Goal: Transaction & Acquisition: Purchase product/service

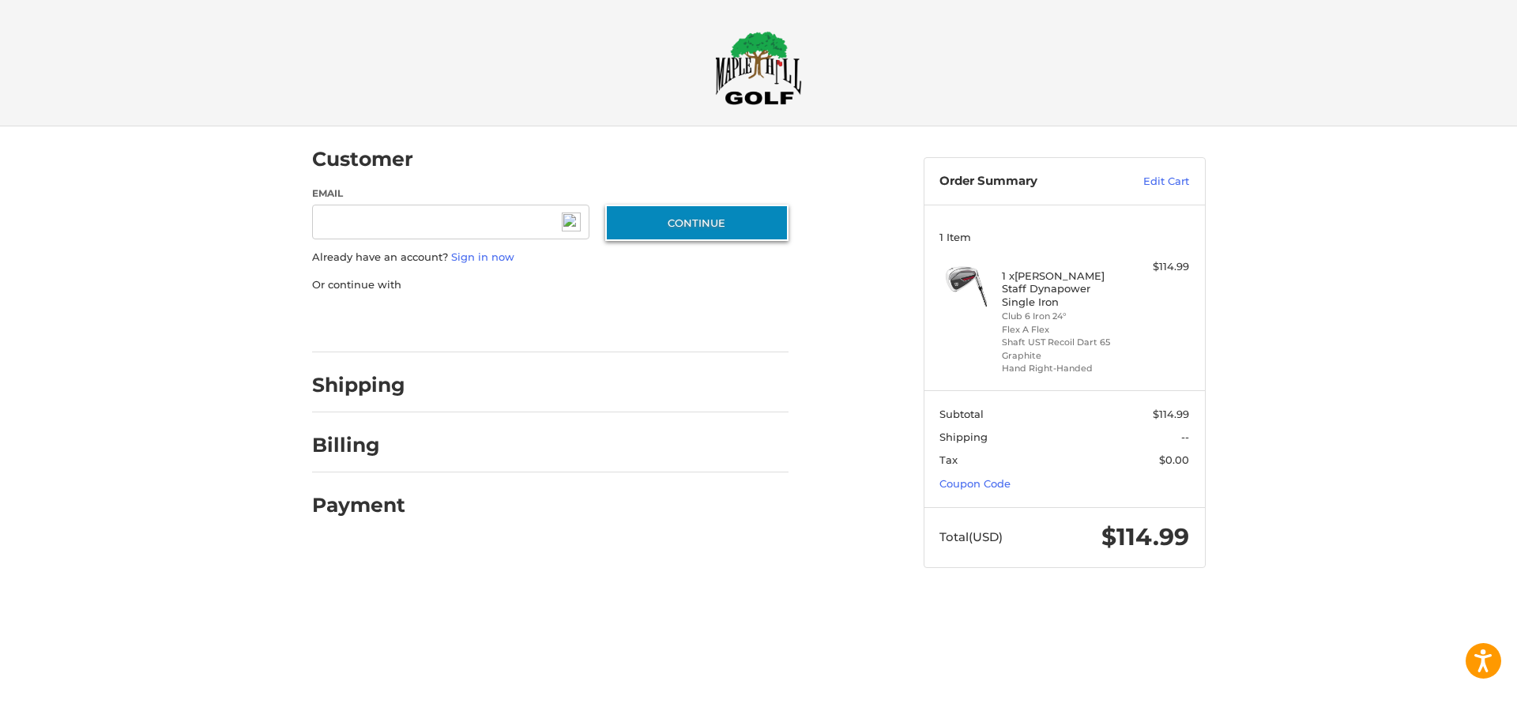
click at [721, 223] on button "Continue" at bounding box center [696, 223] width 183 height 36
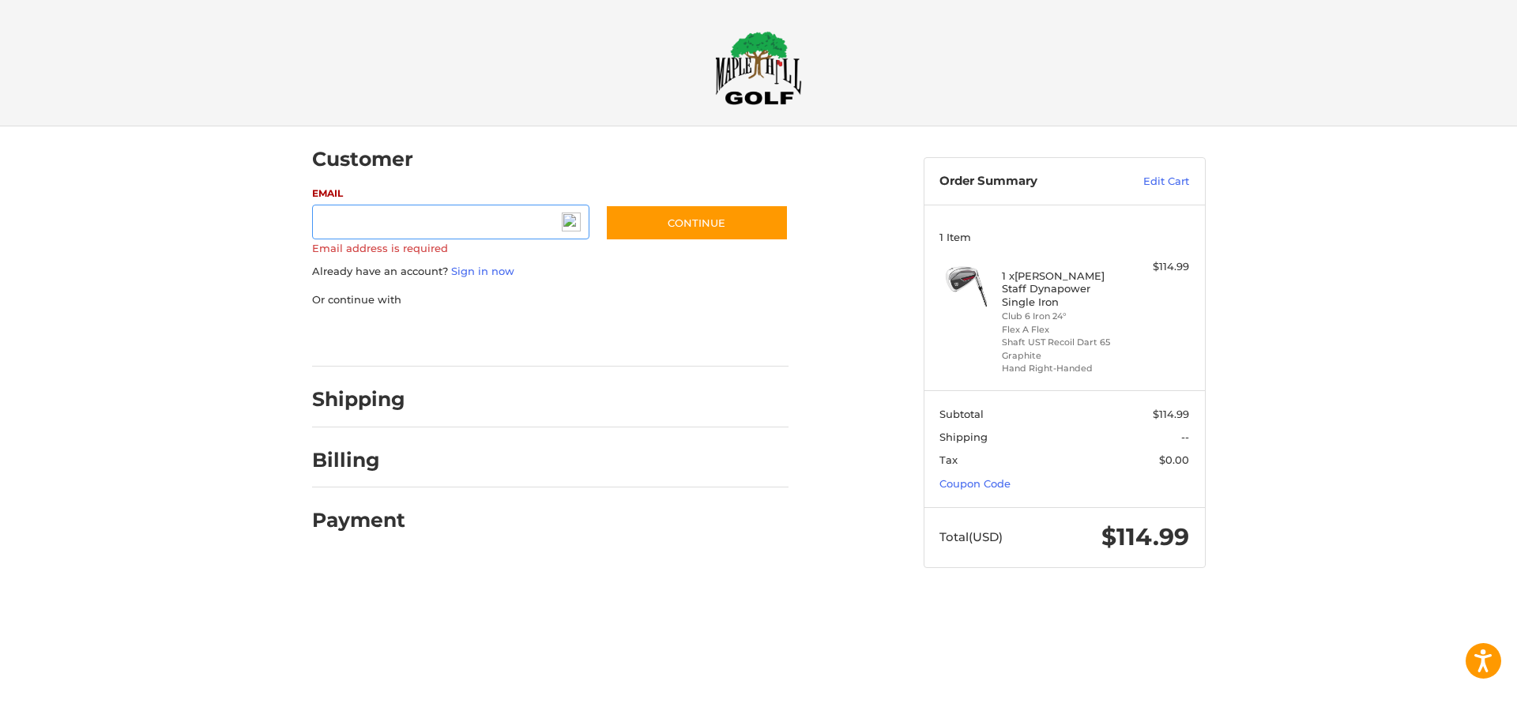
click at [357, 222] on input "Email" at bounding box center [451, 223] width 278 height 36
type input "**********"
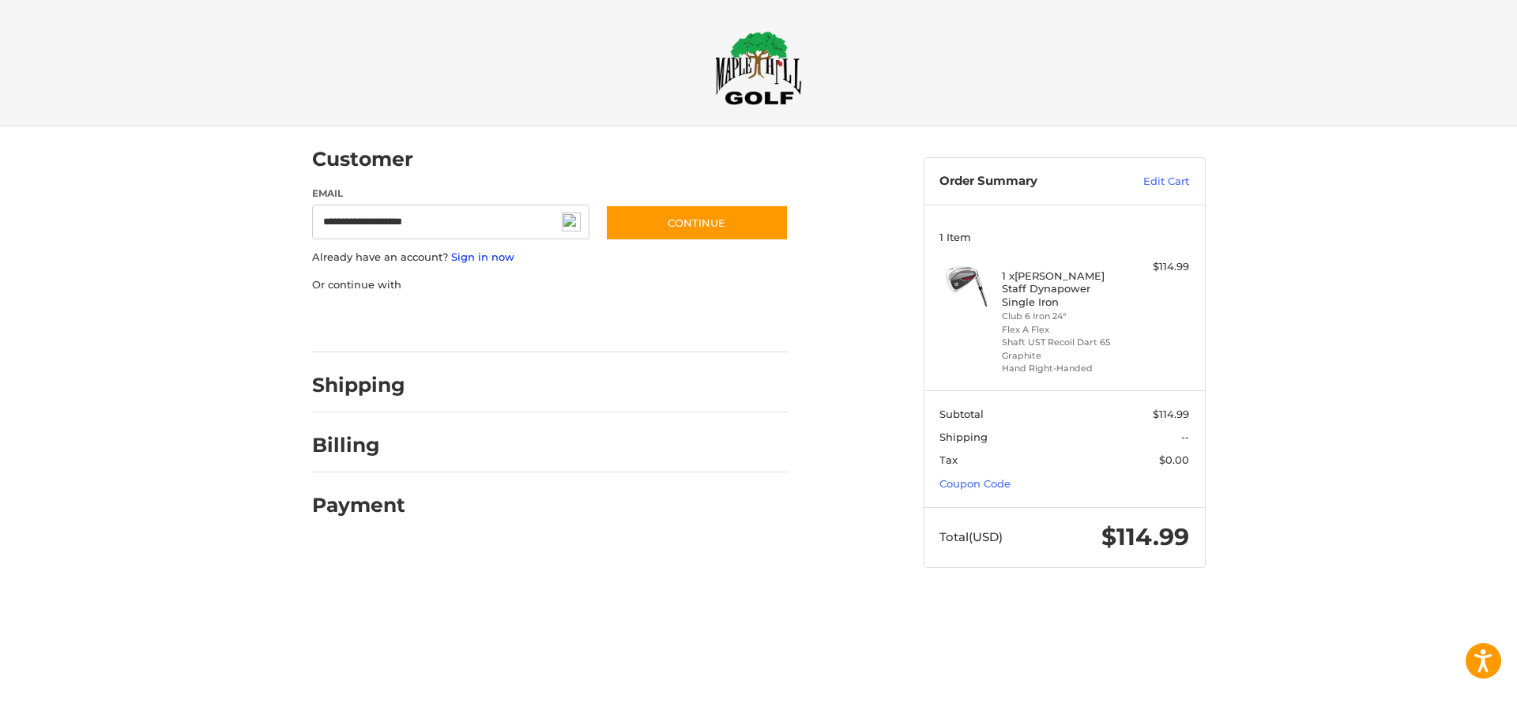
click at [477, 258] on link "Sign in now" at bounding box center [482, 257] width 63 height 13
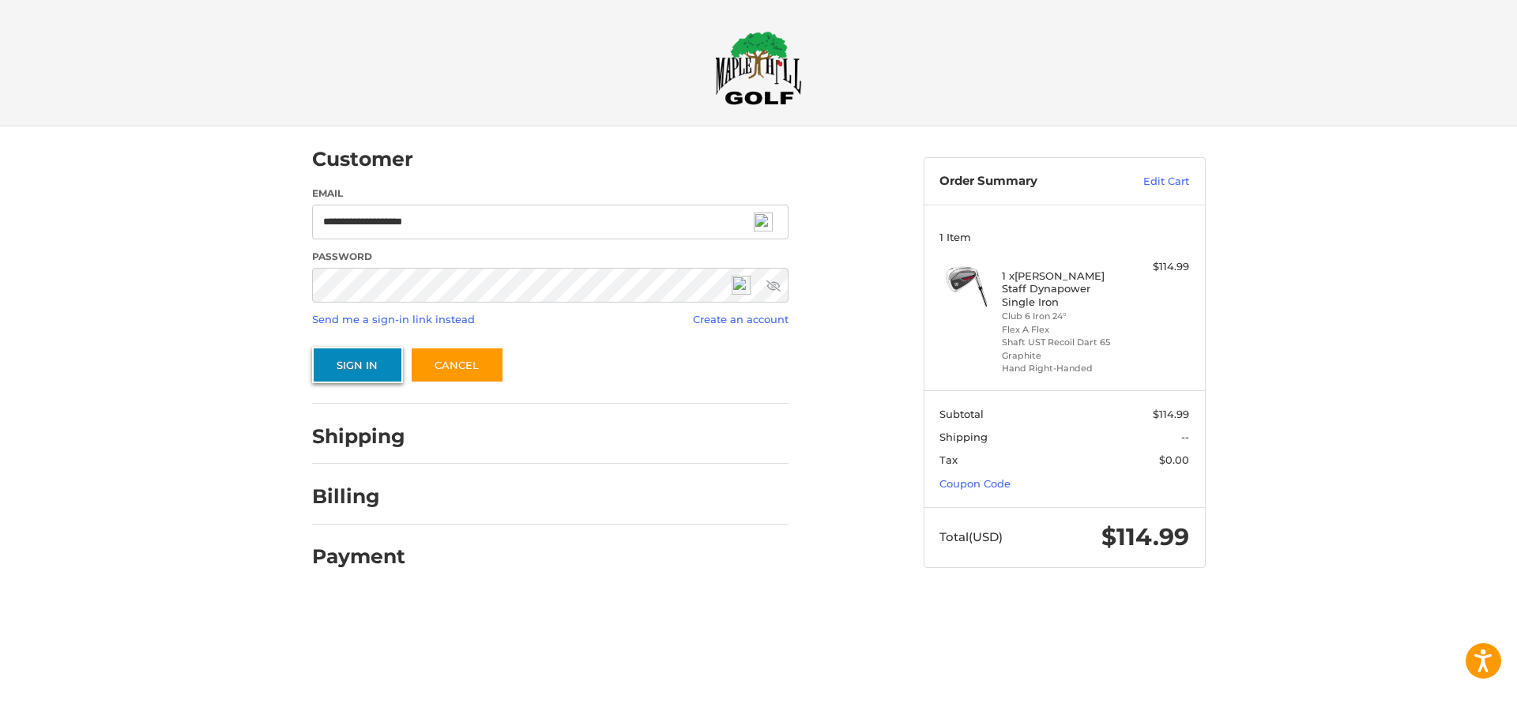
click at [367, 366] on button "Sign In" at bounding box center [357, 365] width 91 height 36
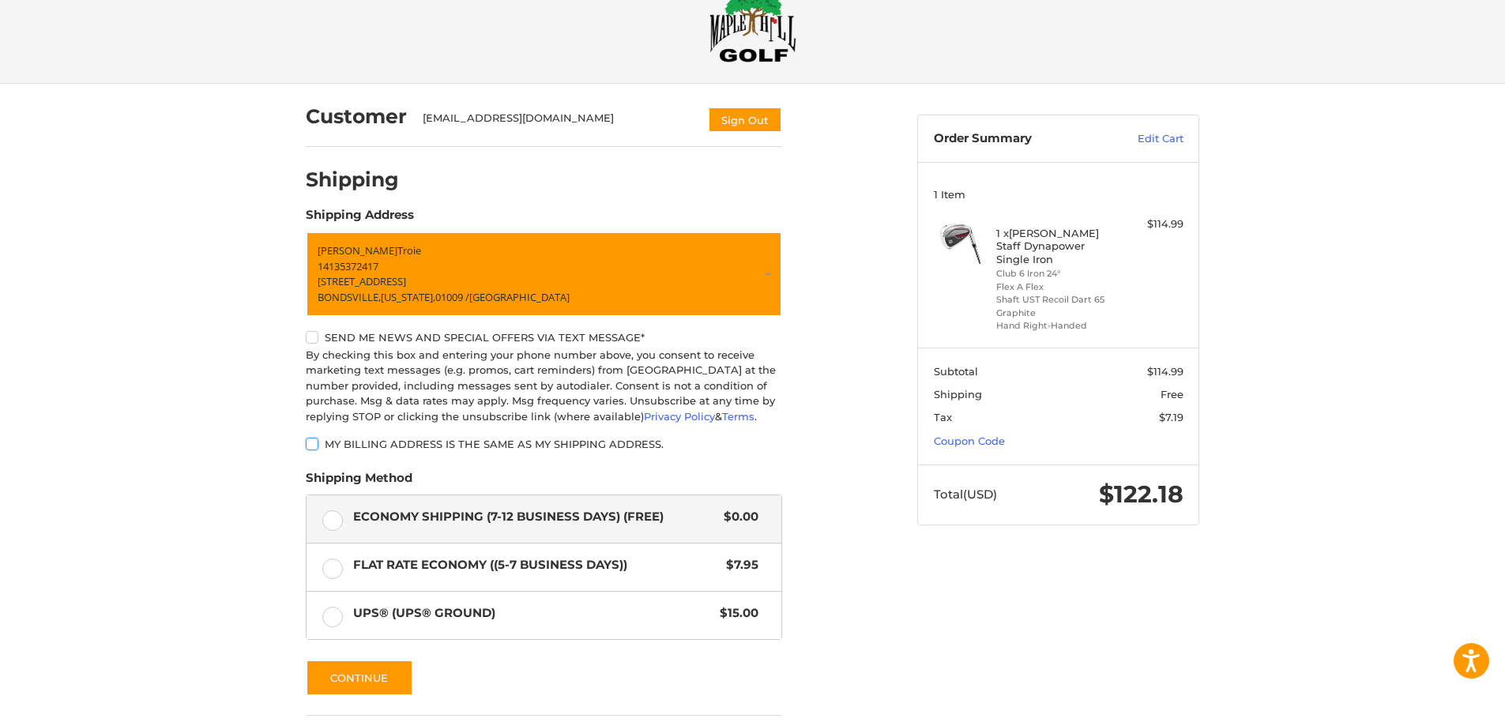
scroll to position [79, 0]
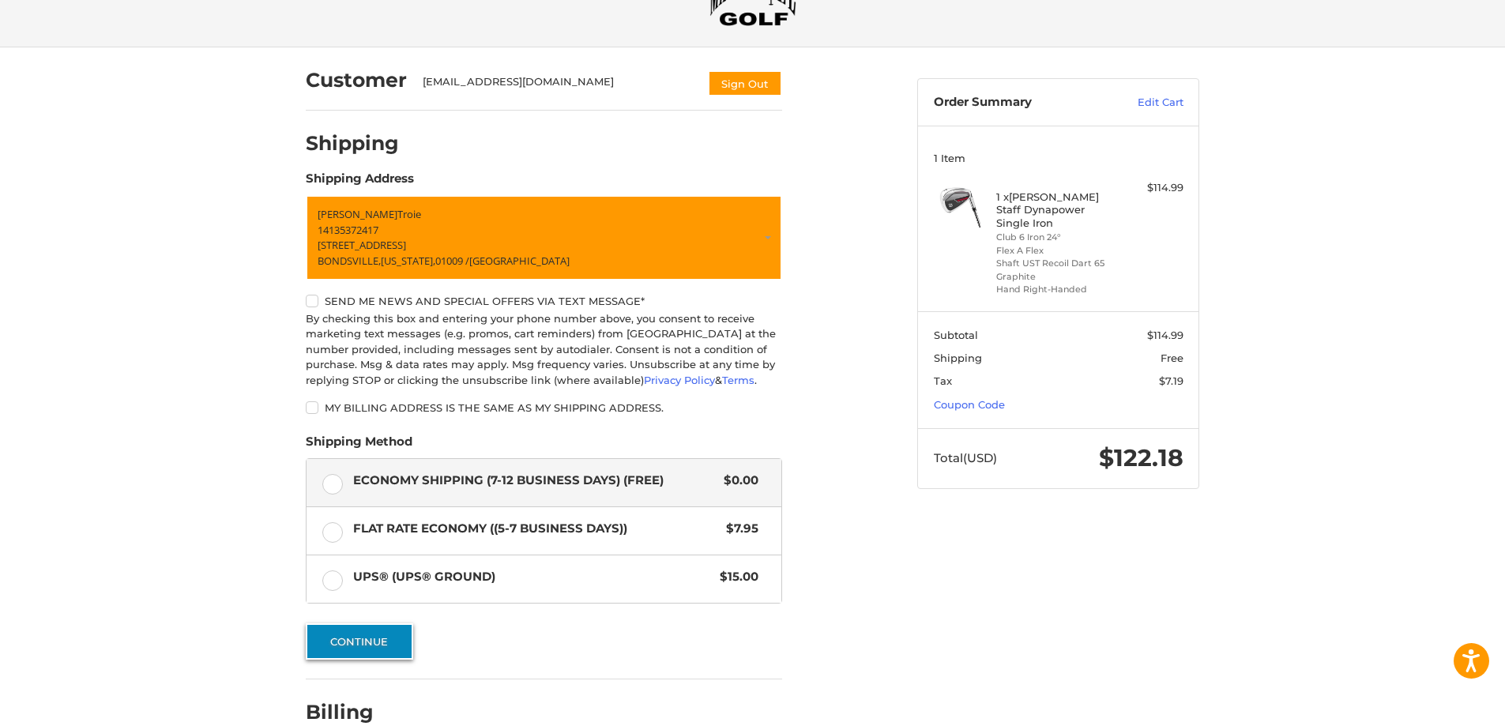
click at [371, 635] on button "Continue" at bounding box center [359, 642] width 107 height 36
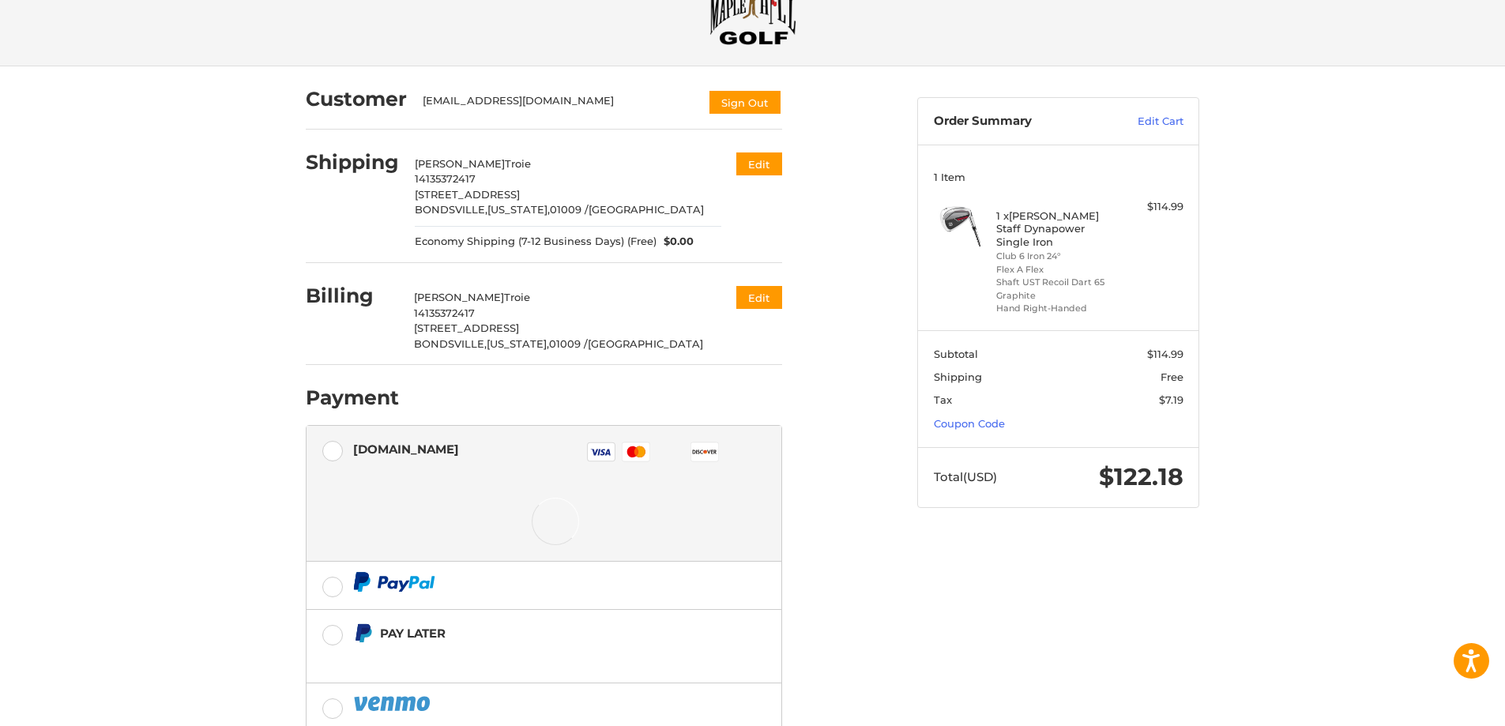
scroll to position [139, 0]
